Goal: Information Seeking & Learning: Learn about a topic

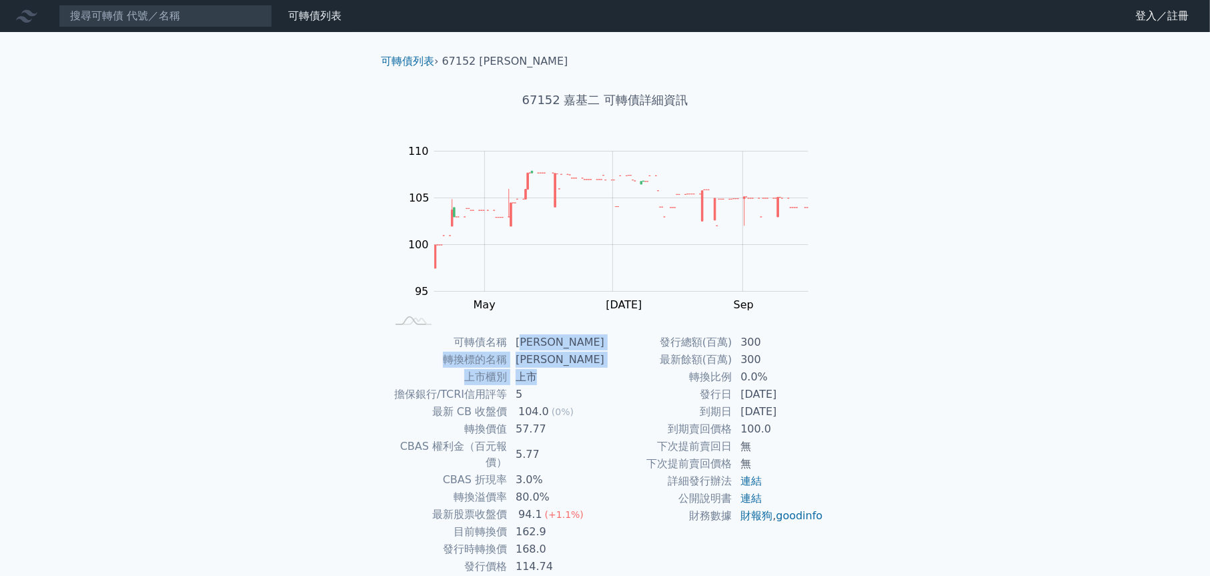
drag, startPoint x: 527, startPoint y: 337, endPoint x: 567, endPoint y: 386, distance: 63.0
click at [567, 386] on tbody "可轉債名稱 嘉基二 轉換標的名稱 嘉基 上市櫃別 上市 擔保銀行/TCRI信用評等 5 最新 CB 收盤價 104.0 (0%) 轉換價值 57.77 CBA…" at bounding box center [495, 455] width 219 height 242
click at [567, 386] on td "5" at bounding box center [556, 394] width 97 height 17
drag, startPoint x: 520, startPoint y: 377, endPoint x: 574, endPoint y: 374, distance: 54.1
click at [574, 374] on td "上市" at bounding box center [556, 376] width 97 height 17
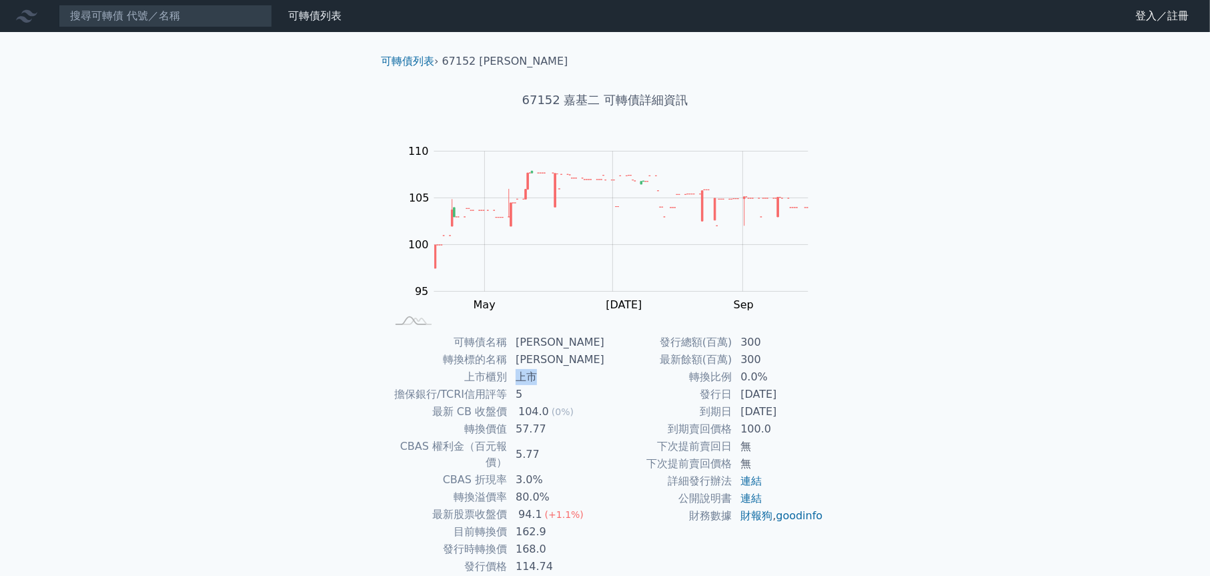
click at [574, 374] on td "上市" at bounding box center [556, 376] width 97 height 17
drag, startPoint x: 739, startPoint y: 396, endPoint x: 791, endPoint y: 396, distance: 52.0
click at [791, 396] on td "[DATE]" at bounding box center [778, 394] width 91 height 17
